Goal: Task Accomplishment & Management: Manage account settings

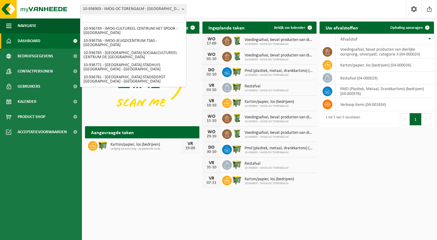
click at [180, 8] on span at bounding box center [183, 9] width 6 height 8
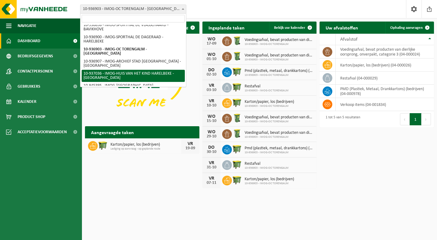
select select "137357"
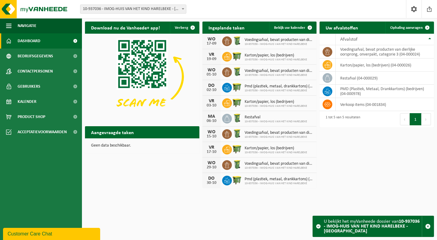
click at [182, 11] on span at bounding box center [183, 9] width 6 height 8
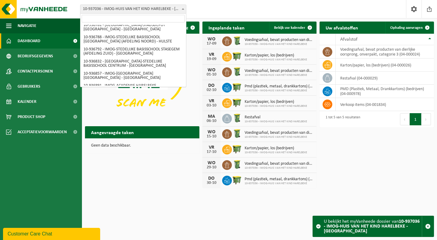
scroll to position [40, 0]
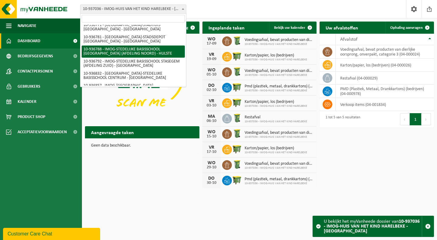
select select "137258"
